Goal: Information Seeking & Learning: Learn about a topic

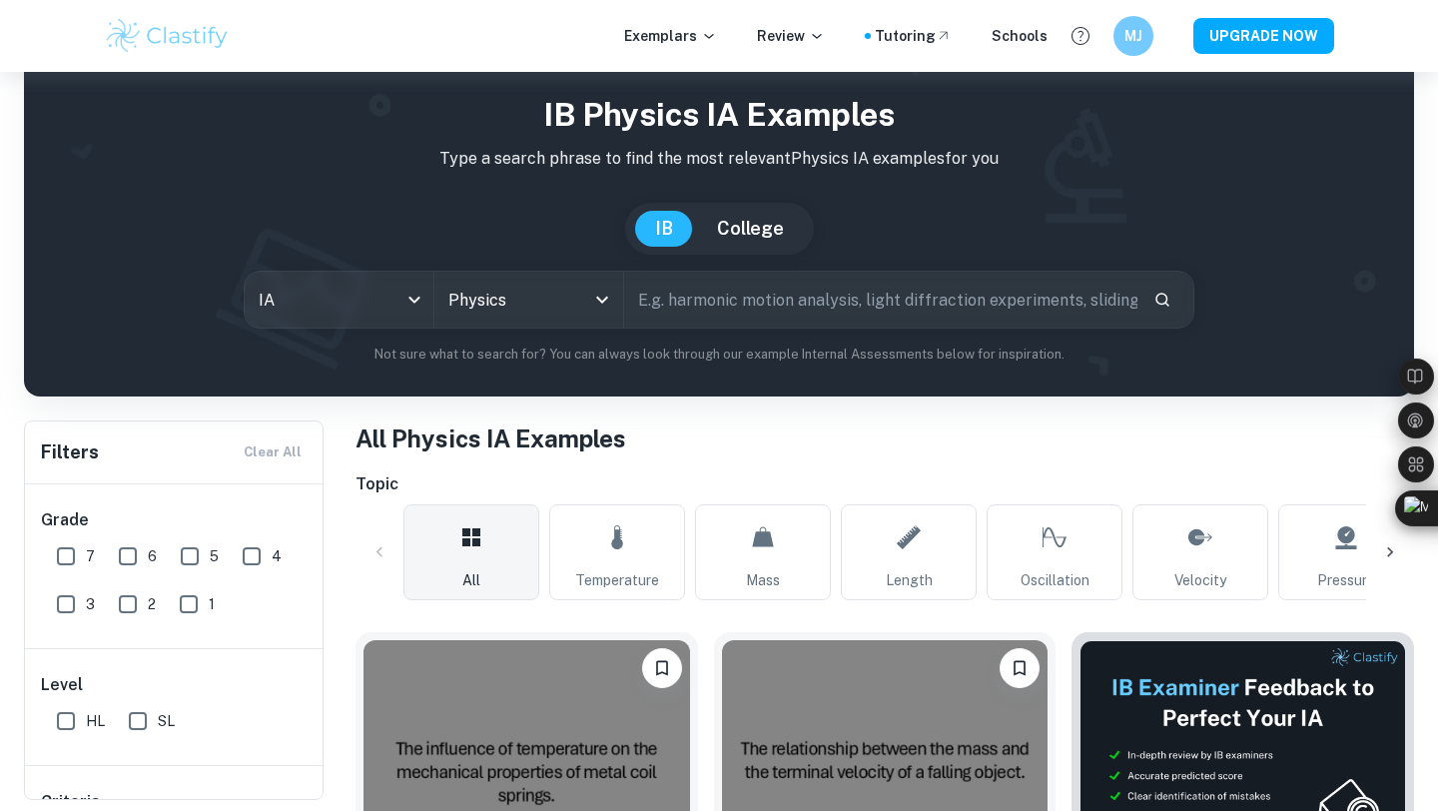
scroll to position [56, 0]
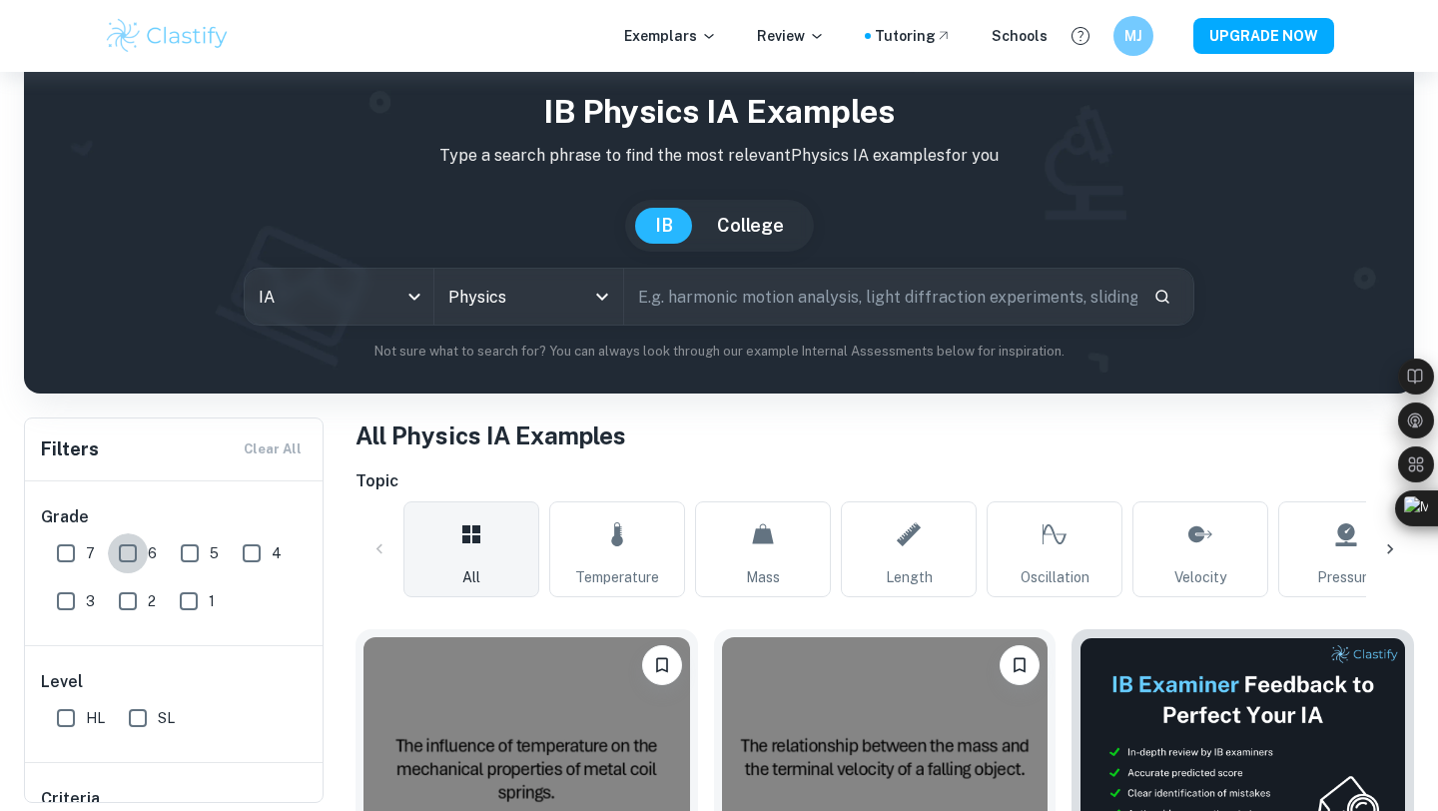
click at [131, 559] on input "6" at bounding box center [128, 553] width 40 height 40
checkbox input "true"
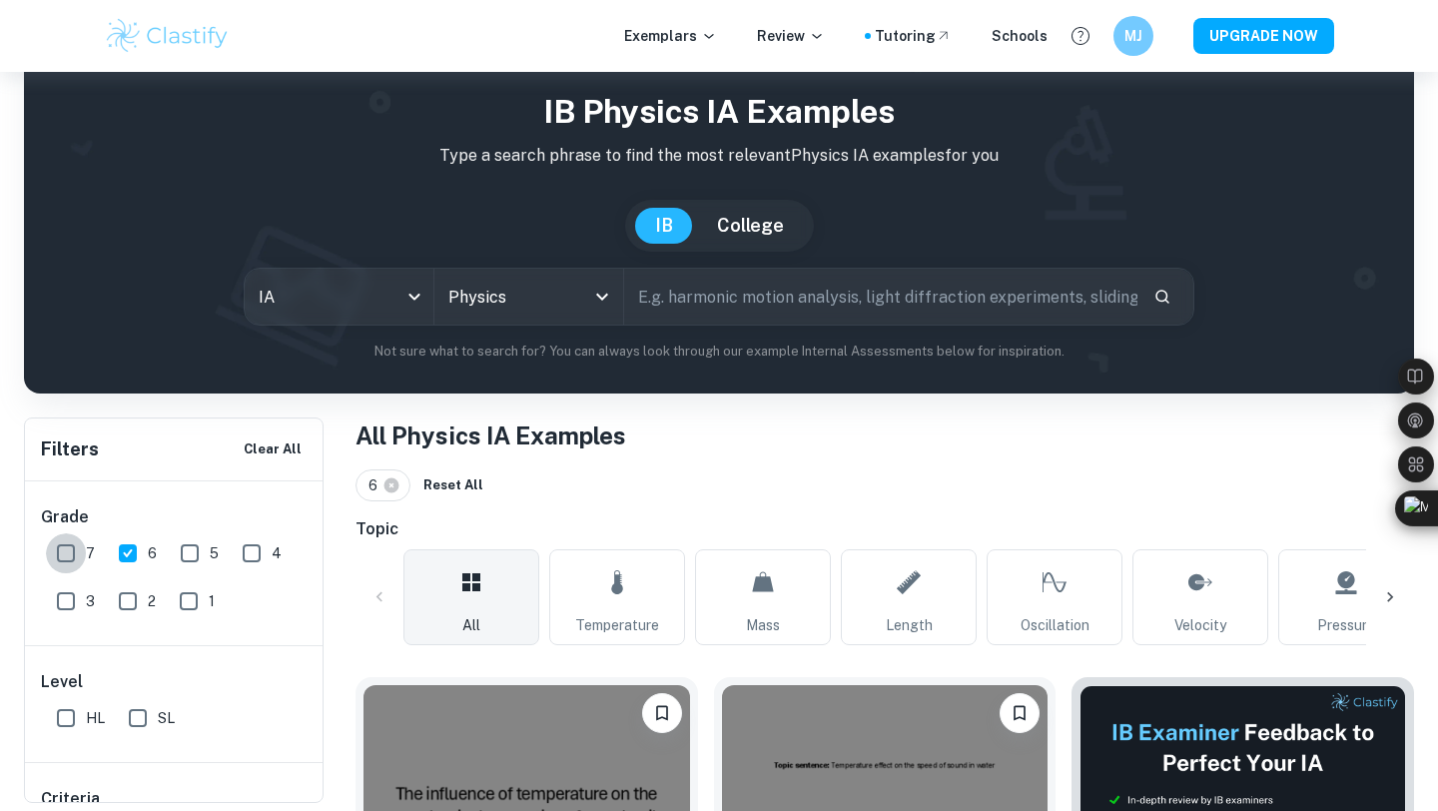
click at [76, 548] on input "7" at bounding box center [66, 553] width 40 height 40
checkbox input "true"
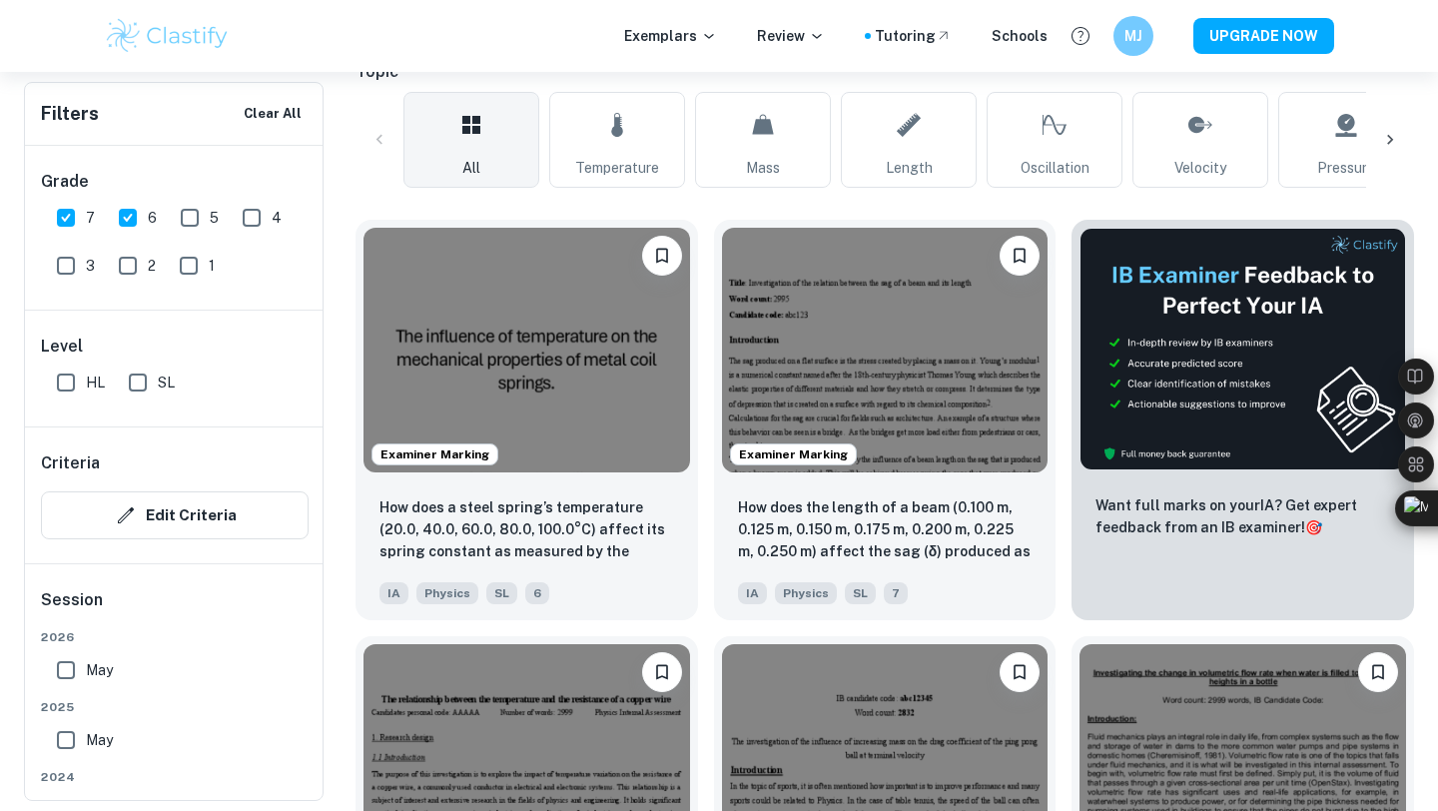
scroll to position [516, 0]
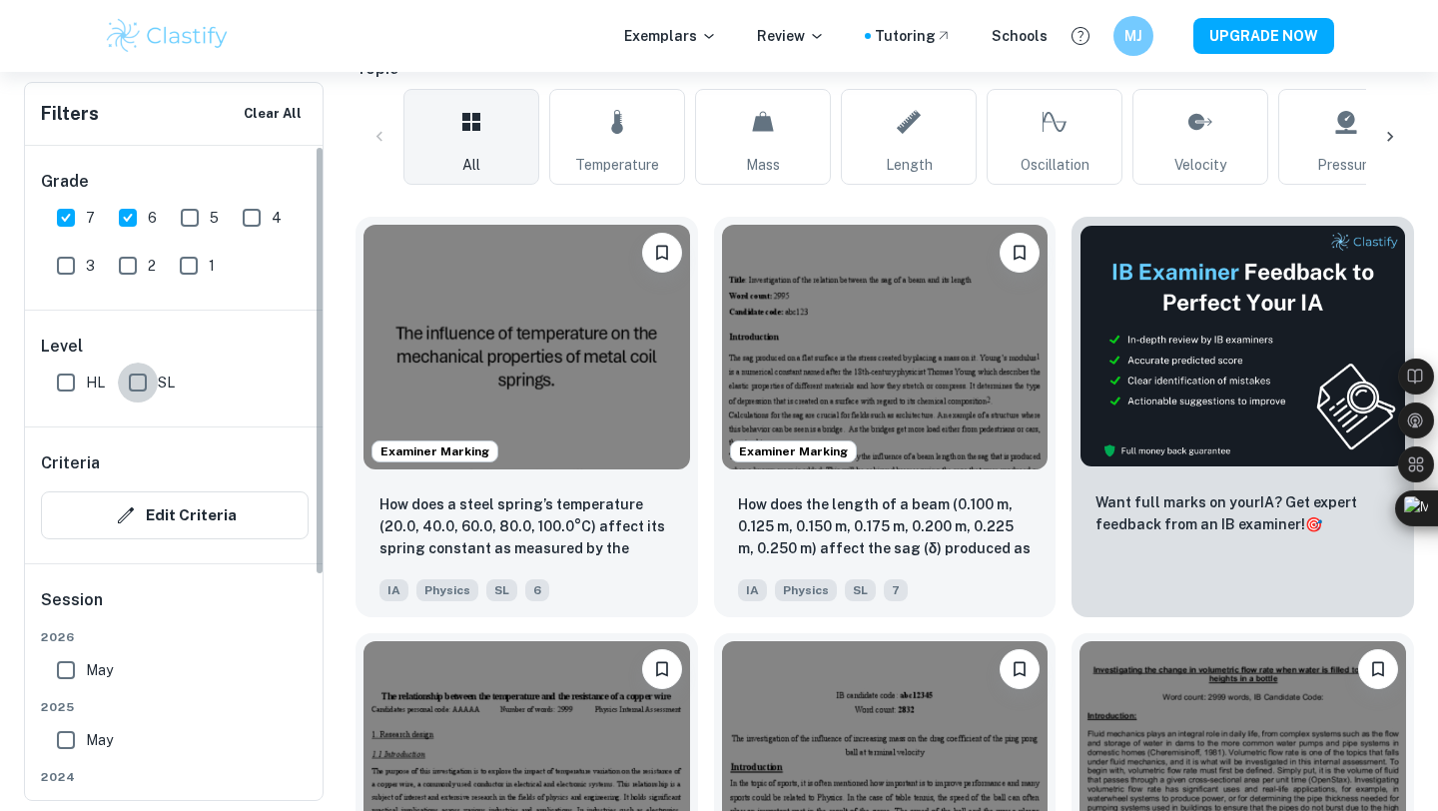
click at [145, 373] on input "SL" at bounding box center [138, 382] width 40 height 40
checkbox input "true"
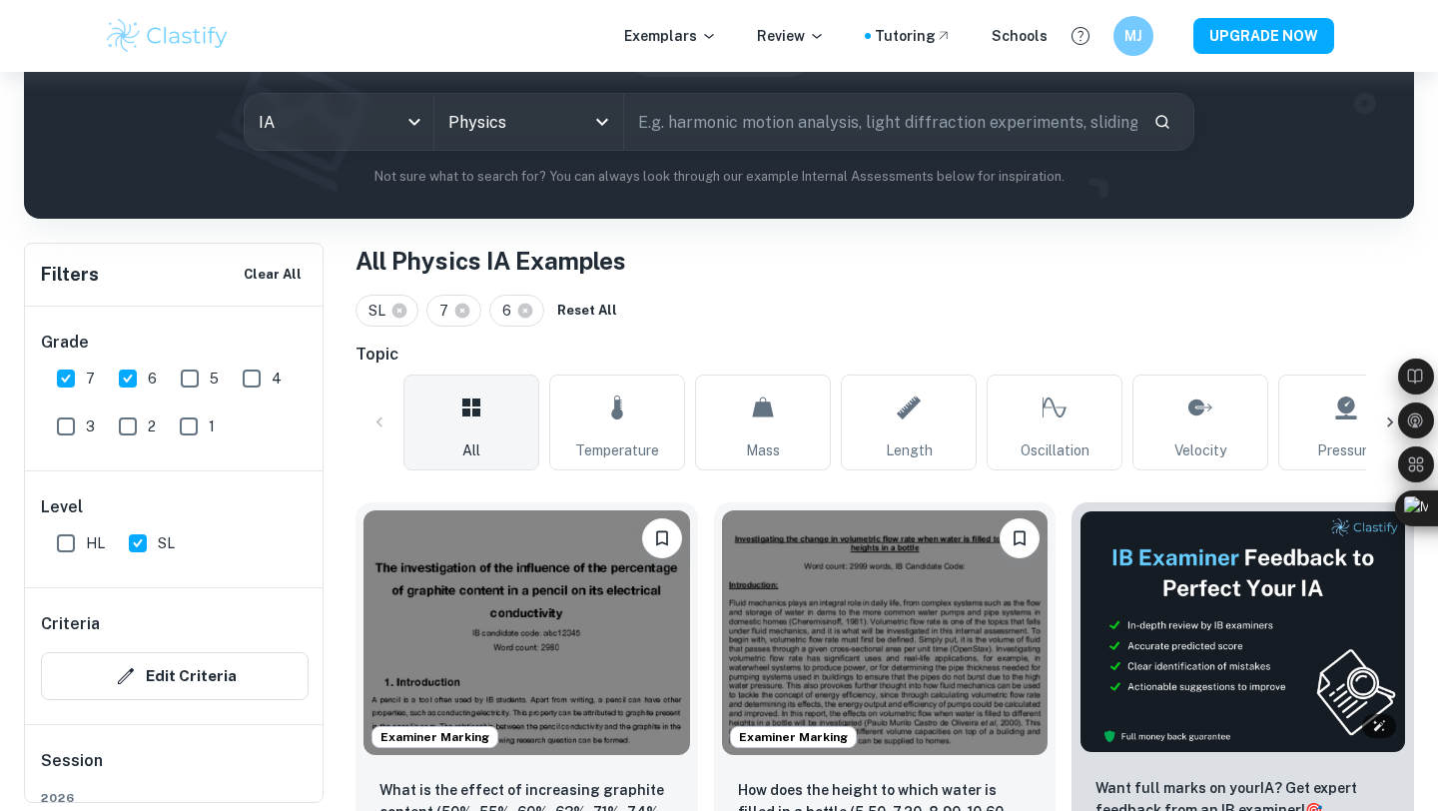
scroll to position [229, 0]
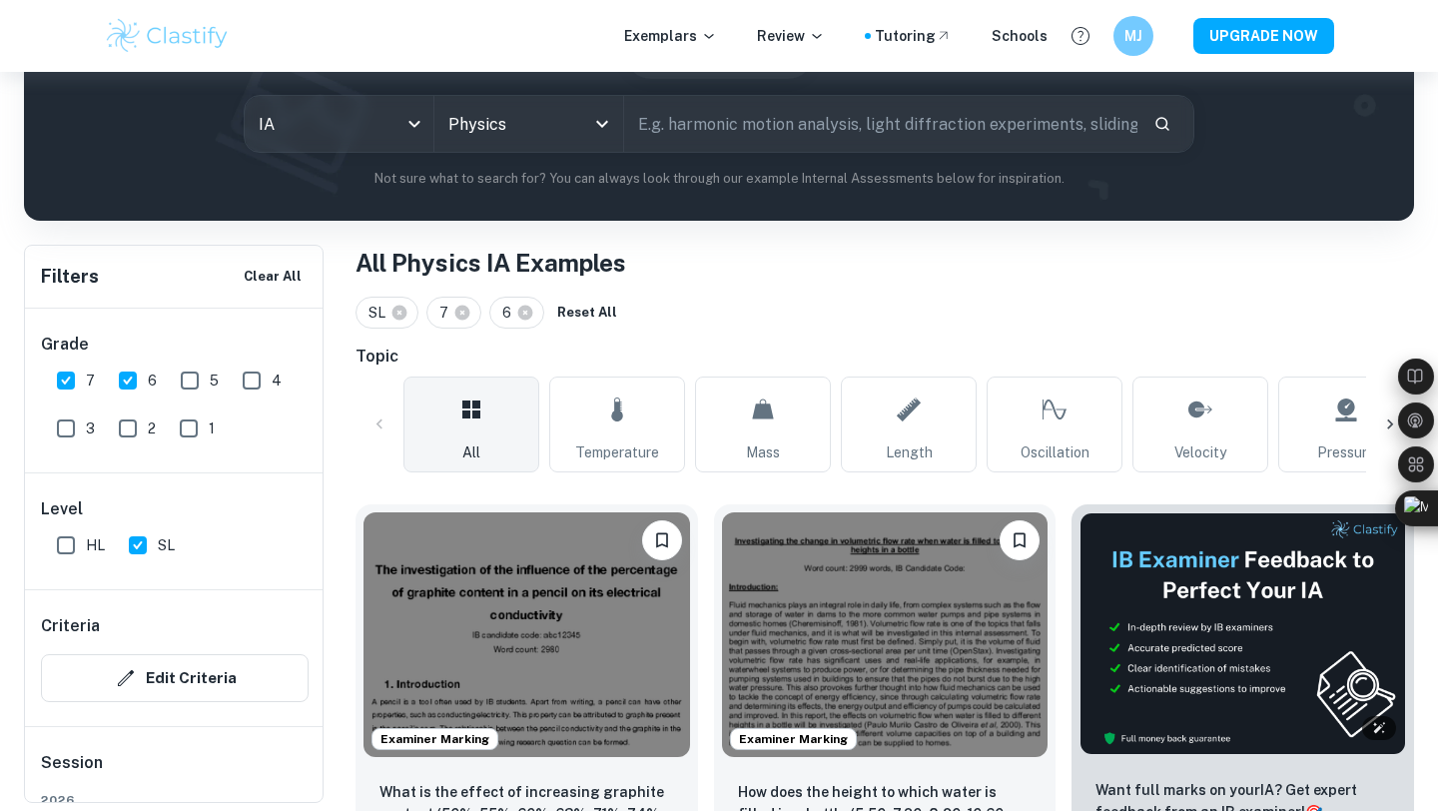
click at [1145, 556] on img at bounding box center [1242, 633] width 326 height 243
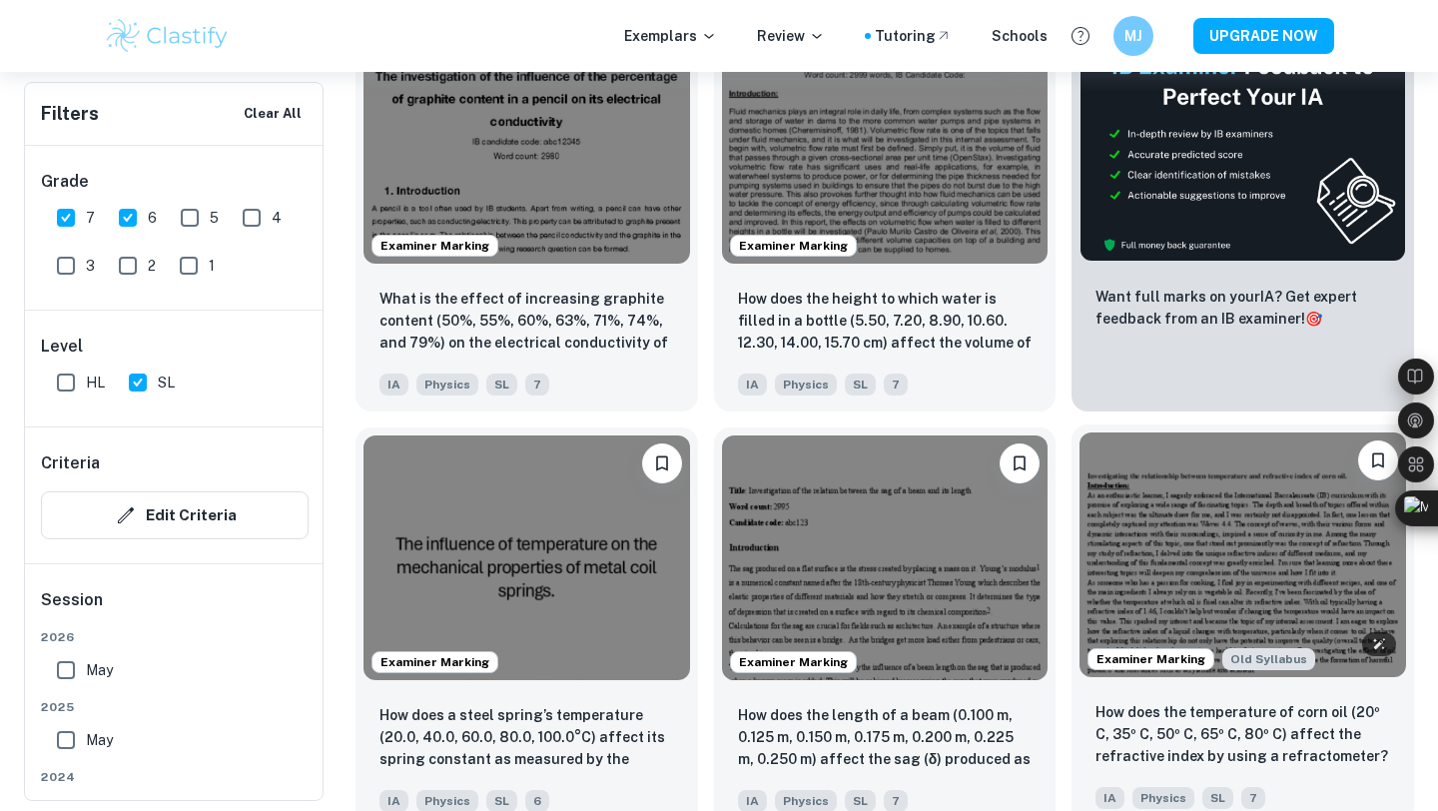
scroll to position [759, 0]
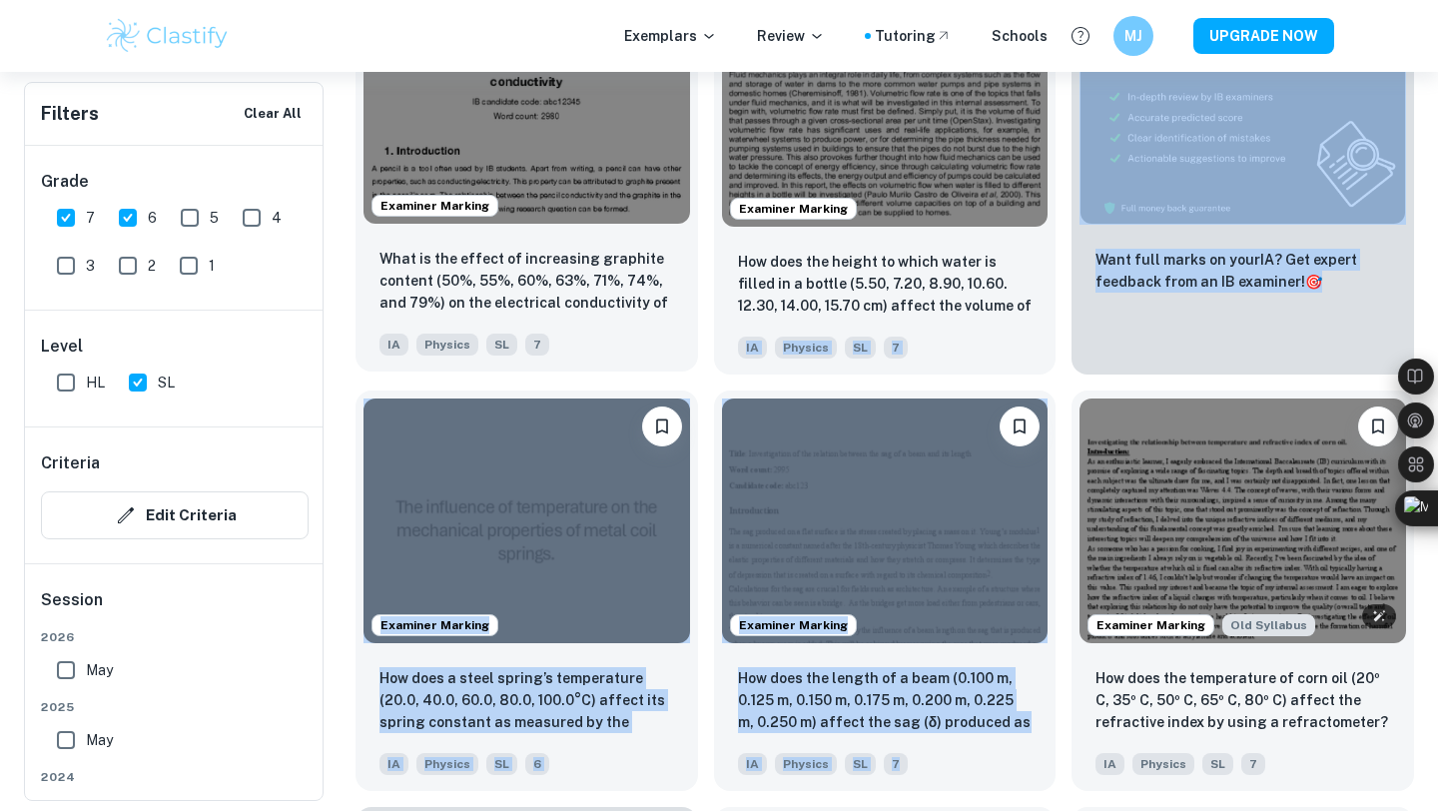
drag, startPoint x: 1067, startPoint y: 384, endPoint x: 461, endPoint y: 168, distance: 643.6
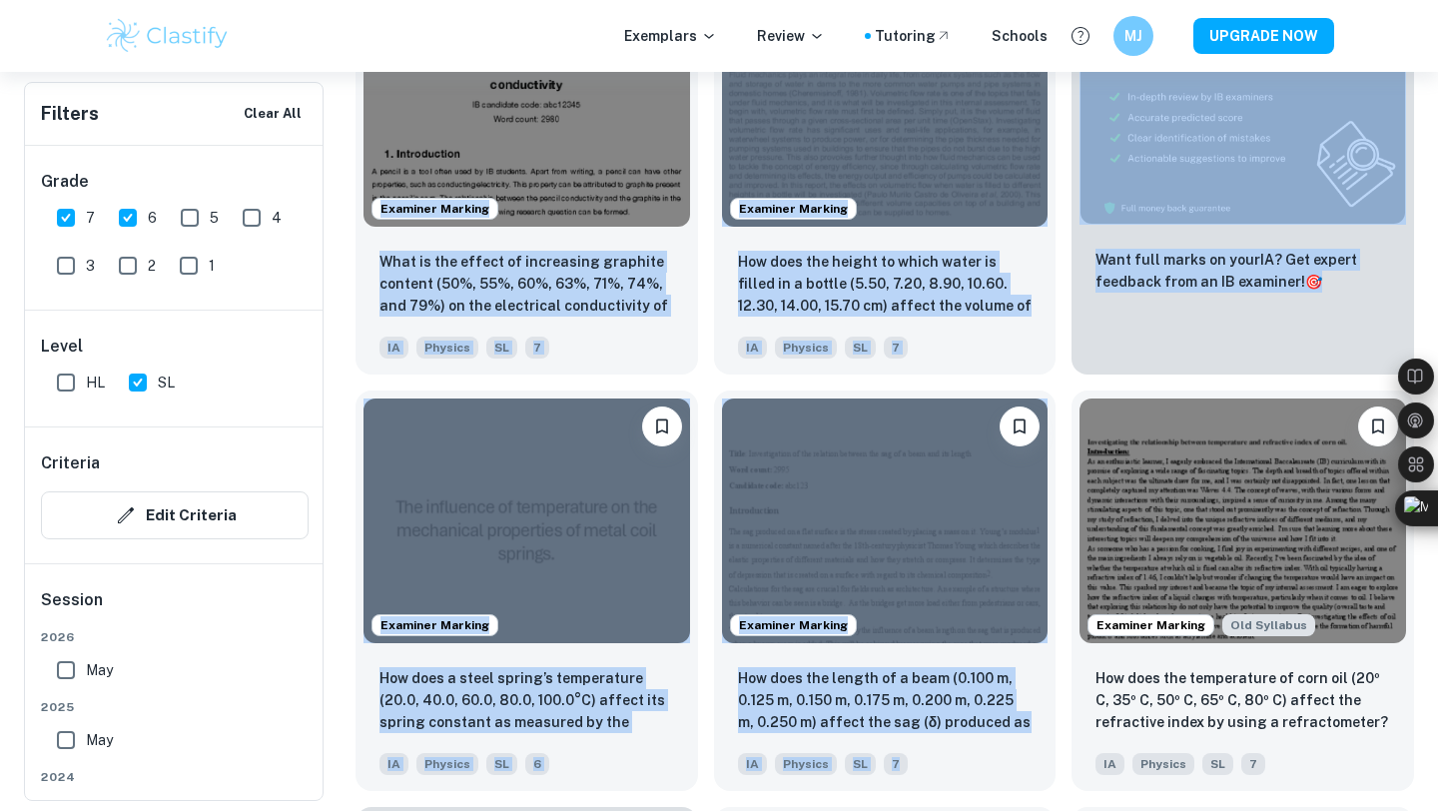
click at [708, 360] on div "Examiner Marking How does the height to which water is filled in a bottle (5.50…" at bounding box center [877, 166] width 358 height 416
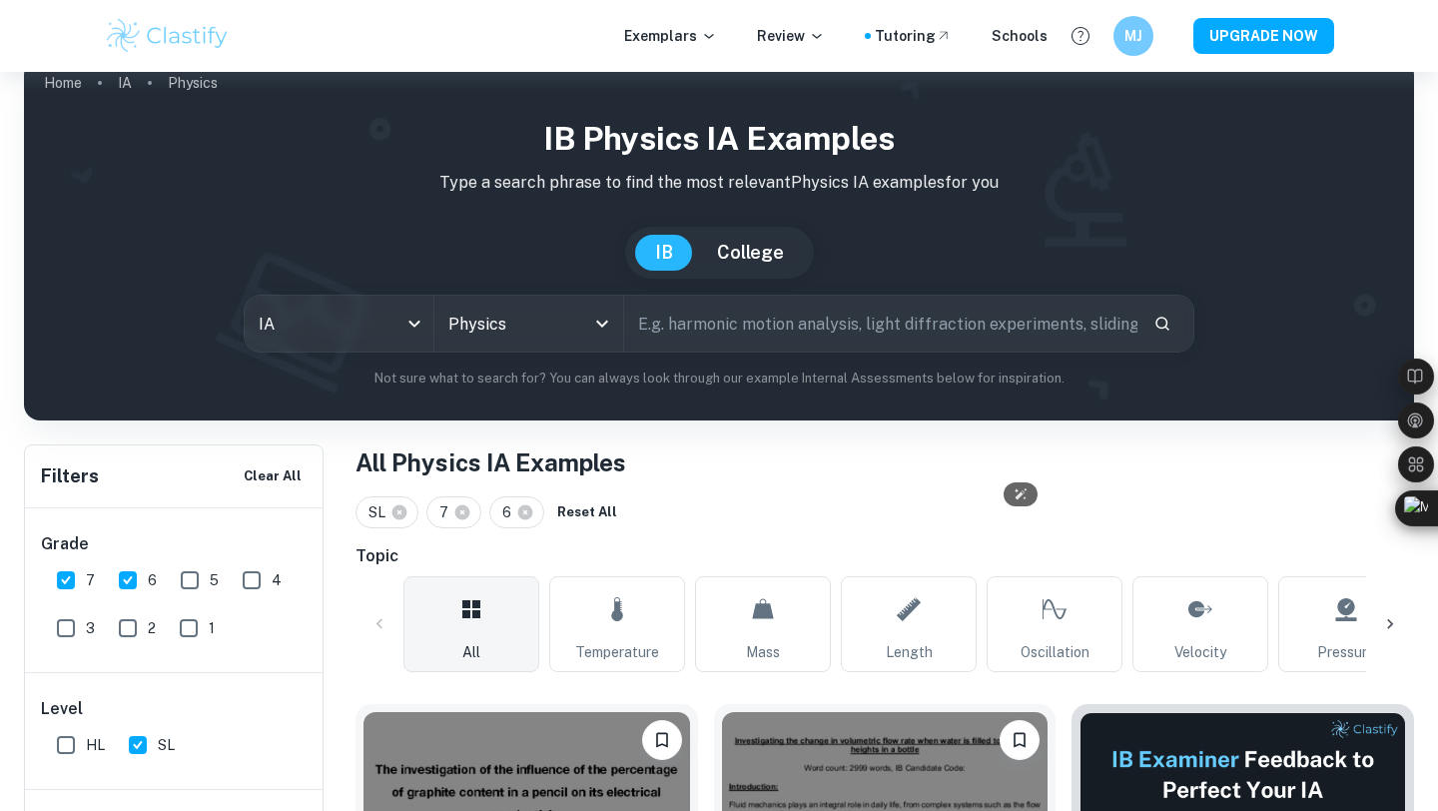
scroll to position [0, 0]
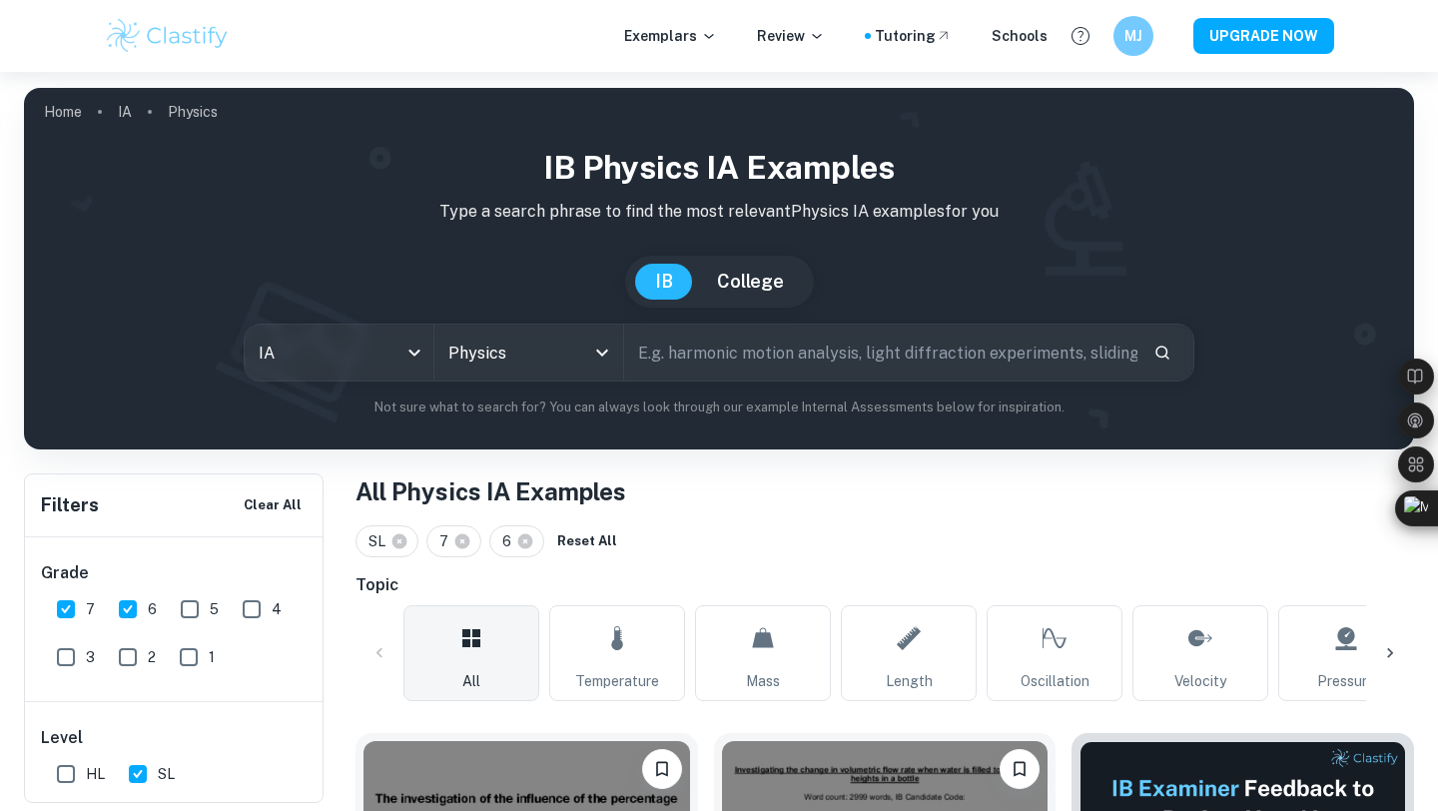
click at [795, 366] on input "text" at bounding box center [880, 352] width 513 height 56
type input "pressure"
